Goal: Information Seeking & Learning: Learn about a topic

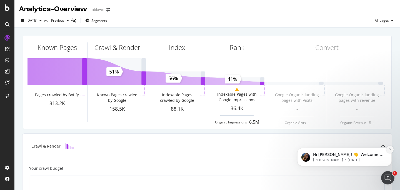
click at [390, 149] on icon "Dismiss notification" at bounding box center [389, 149] width 3 height 3
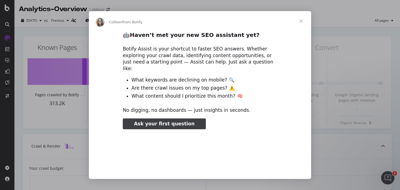
type input "106020"
click at [302, 21] on span "Close" at bounding box center [301, 21] width 20 height 20
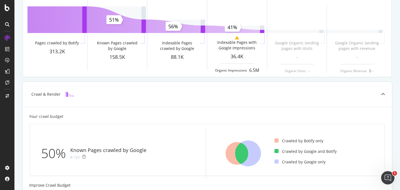
scroll to position [52, 0]
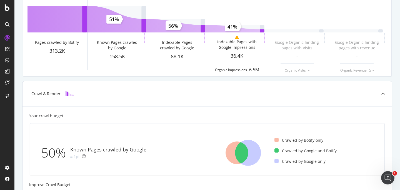
click at [55, 97] on div "Crawl & Render" at bounding box center [206, 93] width 369 height 25
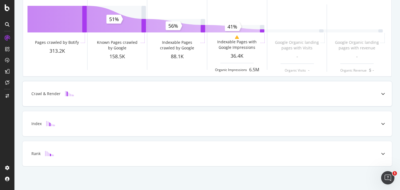
click at [59, 95] on div "Crawl & Render" at bounding box center [45, 94] width 29 height 6
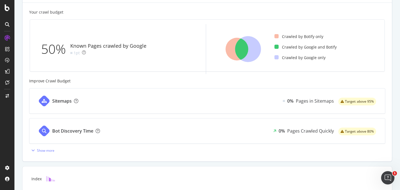
scroll to position [160, 0]
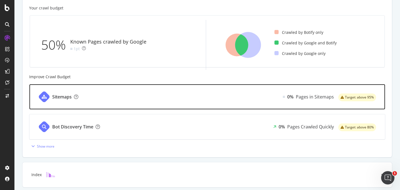
click at [113, 103] on div "Sitemaps 0% Pages in Sitemaps Target: above 95%" at bounding box center [206, 96] width 355 height 25
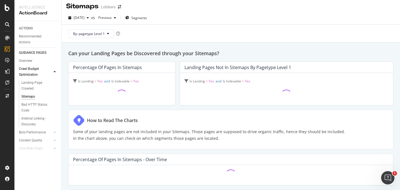
scroll to position [3, 0]
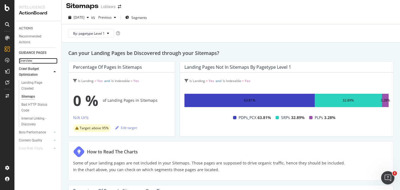
click at [26, 60] on div "Overview" at bounding box center [25, 61] width 13 height 6
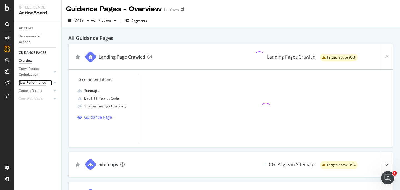
click at [25, 83] on div "Bots Performance" at bounding box center [32, 83] width 27 height 6
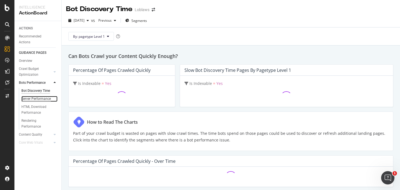
click at [27, 100] on div "Server Performance" at bounding box center [35, 99] width 29 height 6
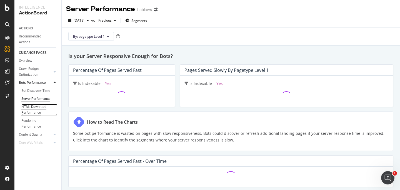
click at [27, 108] on div "HTML Download Performance" at bounding box center [37, 110] width 32 height 12
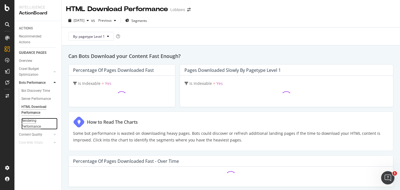
click at [25, 121] on div "Rendering Performance" at bounding box center [36, 124] width 31 height 12
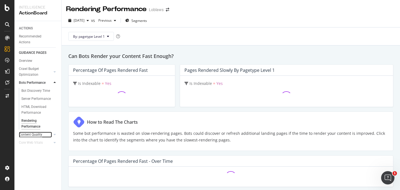
click at [26, 136] on div "Content Quality" at bounding box center [30, 135] width 23 height 6
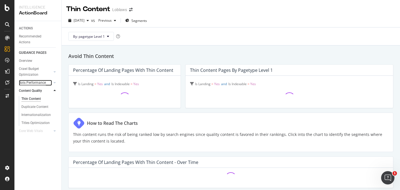
click at [30, 80] on div "Bots Performance" at bounding box center [32, 83] width 27 height 6
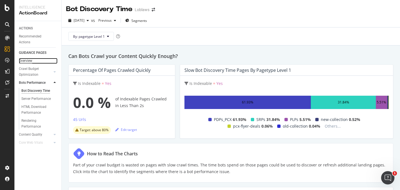
click at [26, 60] on div "Overview" at bounding box center [25, 61] width 13 height 6
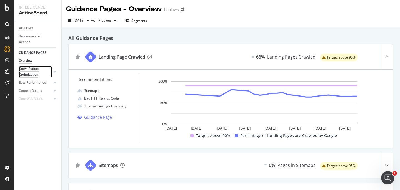
click at [32, 71] on div "Crawl Budget Optimization" at bounding box center [33, 72] width 29 height 12
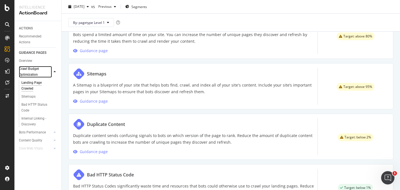
scroll to position [333, 0]
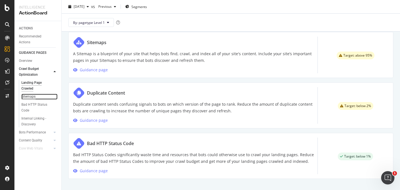
click at [27, 96] on div "Sitemaps" at bounding box center [28, 97] width 14 height 6
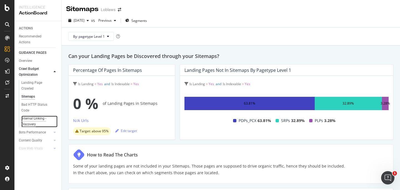
click at [27, 120] on div "Internal Linking - Discovery" at bounding box center [37, 122] width 32 height 12
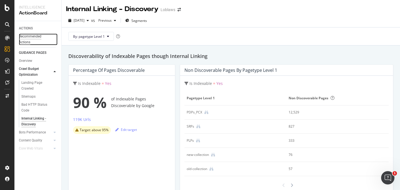
click at [26, 35] on div "Recommended Actions" at bounding box center [35, 40] width 33 height 12
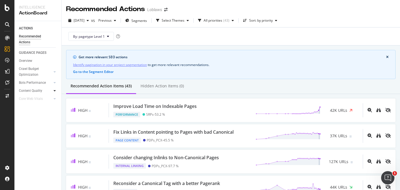
click at [54, 90] on icon at bounding box center [55, 90] width 2 height 3
click at [30, 124] on div "Titles Optimization" at bounding box center [35, 123] width 28 height 6
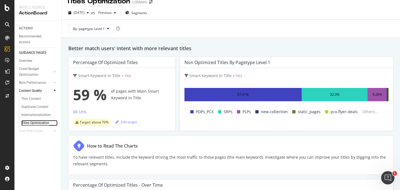
scroll to position [9, 0]
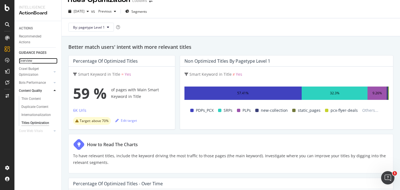
click at [29, 61] on div "Overview" at bounding box center [25, 61] width 13 height 6
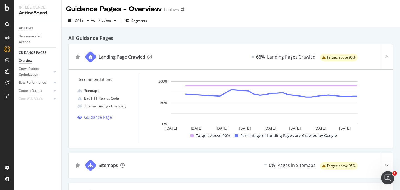
click at [384, 57] on icon at bounding box center [386, 57] width 4 height 4
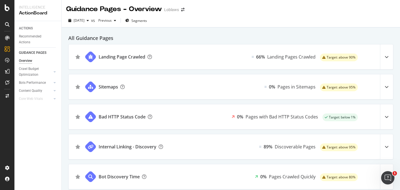
click at [384, 57] on icon at bounding box center [386, 57] width 4 height 4
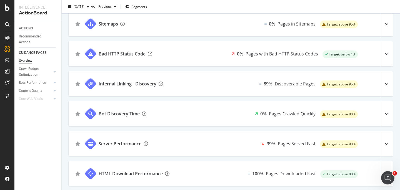
scroll to position [145, 0]
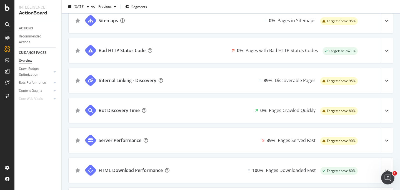
click at [384, 81] on icon at bounding box center [386, 81] width 4 height 4
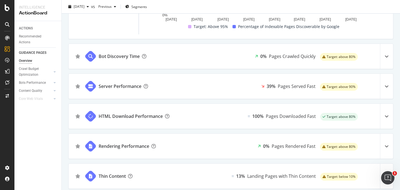
scroll to position [278, 0]
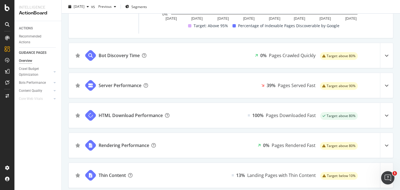
click at [384, 85] on icon at bounding box center [386, 86] width 4 height 4
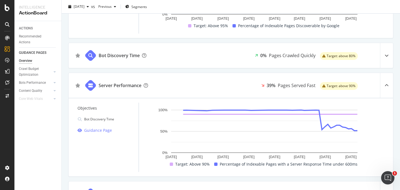
click at [384, 85] on icon at bounding box center [386, 86] width 4 height 4
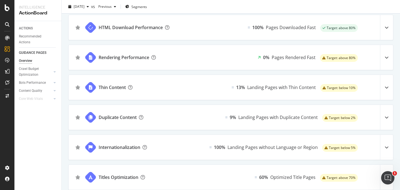
scroll to position [369, 0]
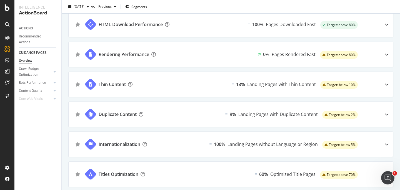
click at [384, 56] on icon at bounding box center [386, 54] width 4 height 4
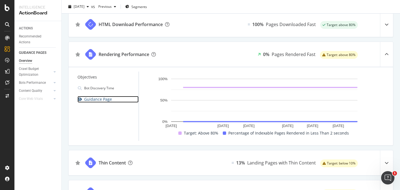
click at [96, 100] on div "Guidance Page" at bounding box center [98, 99] width 28 height 7
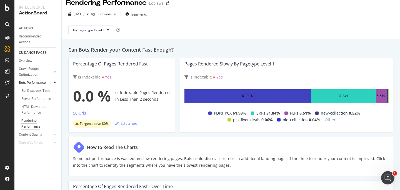
scroll to position [6, 0]
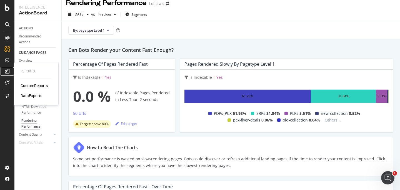
click at [6, 72] on icon at bounding box center [7, 71] width 4 height 4
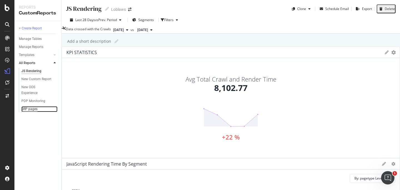
click at [26, 110] on div "SRP pages" at bounding box center [29, 109] width 16 height 6
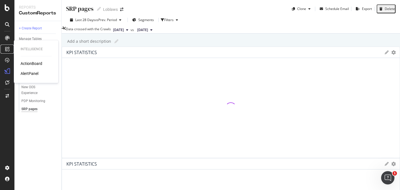
click at [7, 48] on icon at bounding box center [7, 49] width 4 height 4
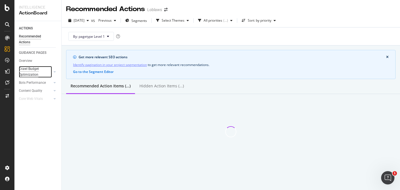
click at [29, 69] on div "Crawl Budget Optimization" at bounding box center [33, 72] width 29 height 12
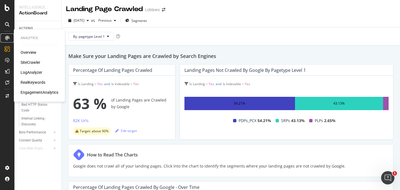
click at [6, 36] on icon at bounding box center [7, 38] width 4 height 4
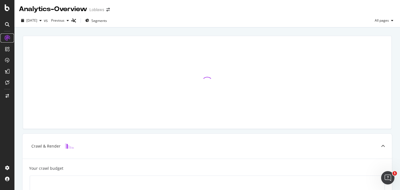
click at [9, 38] on icon at bounding box center [7, 38] width 6 height 6
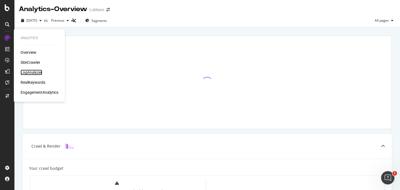
click at [26, 70] on div "LogAnalyzer" at bounding box center [32, 73] width 22 height 6
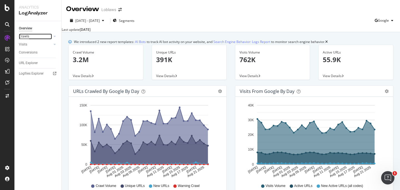
click at [23, 37] on div "Crawls" at bounding box center [24, 37] width 10 height 6
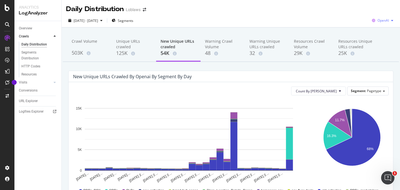
click at [382, 22] on span "OpenAI" at bounding box center [382, 20] width 11 height 5
click at [381, 62] on span "Other AI Bots" at bounding box center [382, 62] width 21 height 5
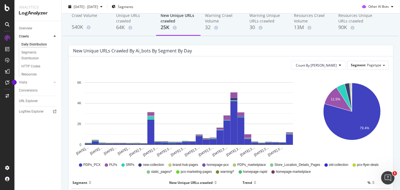
scroll to position [31, 0]
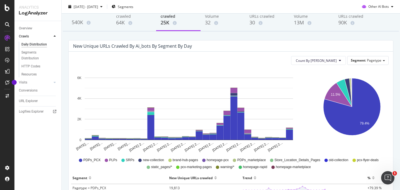
click at [126, 160] on span "SRPs" at bounding box center [130, 160] width 9 height 5
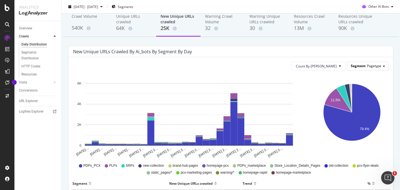
click at [361, 66] on div "Segment Pagetype" at bounding box center [367, 66] width 41 height 8
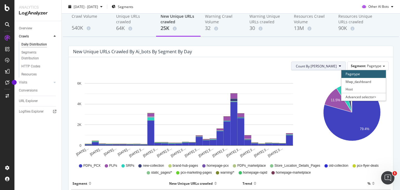
click at [339, 66] on icon at bounding box center [340, 65] width 2 height 3
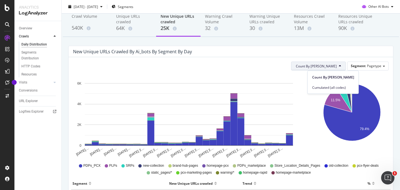
click at [373, 76] on icon "11.5% 79.4%" at bounding box center [352, 116] width 72 height 83
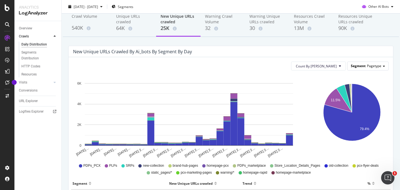
click at [377, 65] on div "Segment Pagetype" at bounding box center [367, 66] width 41 height 8
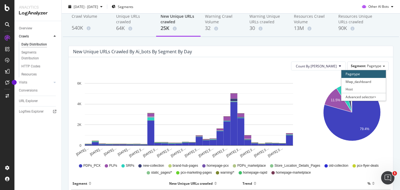
click at [316, 142] on icon "11.5% 79.4%" at bounding box center [352, 116] width 72 height 83
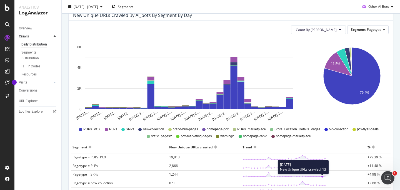
scroll to position [0, 0]
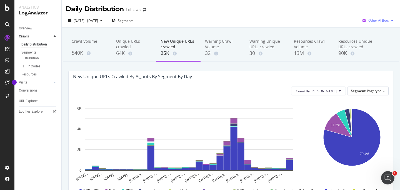
click at [373, 17] on div "Other AI Bots" at bounding box center [377, 20] width 36 height 8
click at [367, 49] on div "OpenAI" at bounding box center [375, 52] width 39 height 8
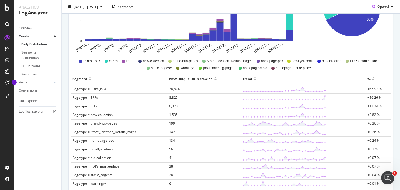
scroll to position [134, 0]
